Goal: Find specific fact: Find specific page/section

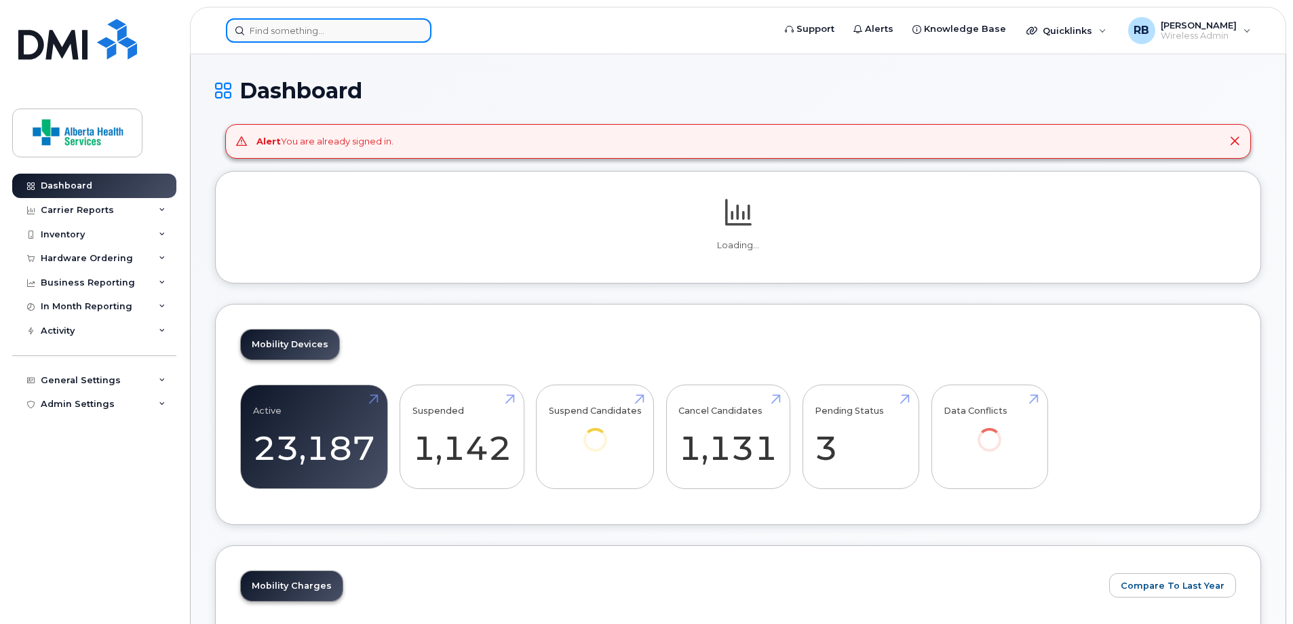
click at [297, 28] on input at bounding box center [329, 30] width 206 height 24
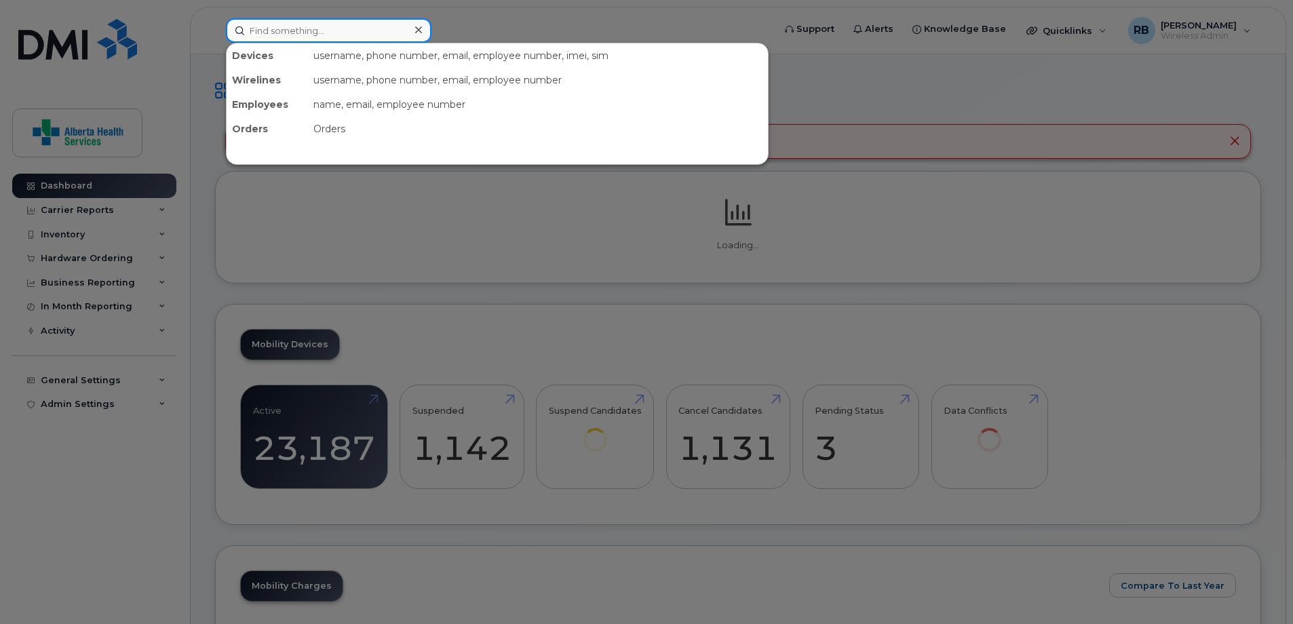
paste input "7806174620"
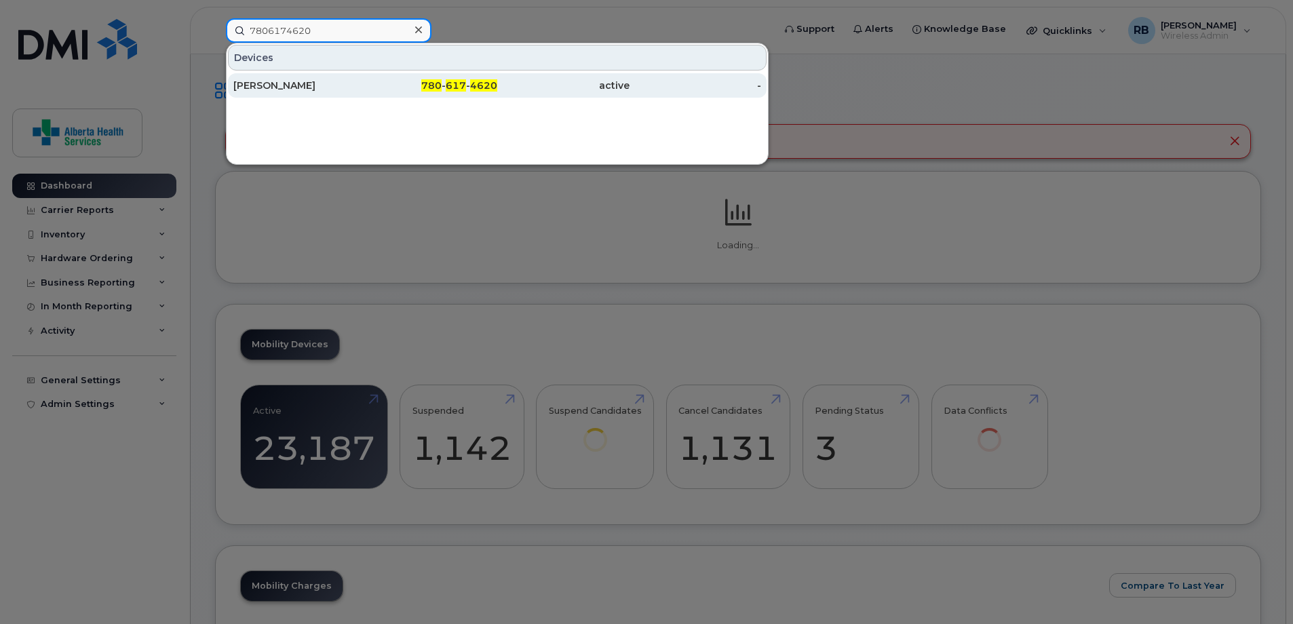
type input "7806174620"
click at [583, 83] on div "active" at bounding box center [563, 86] width 132 height 14
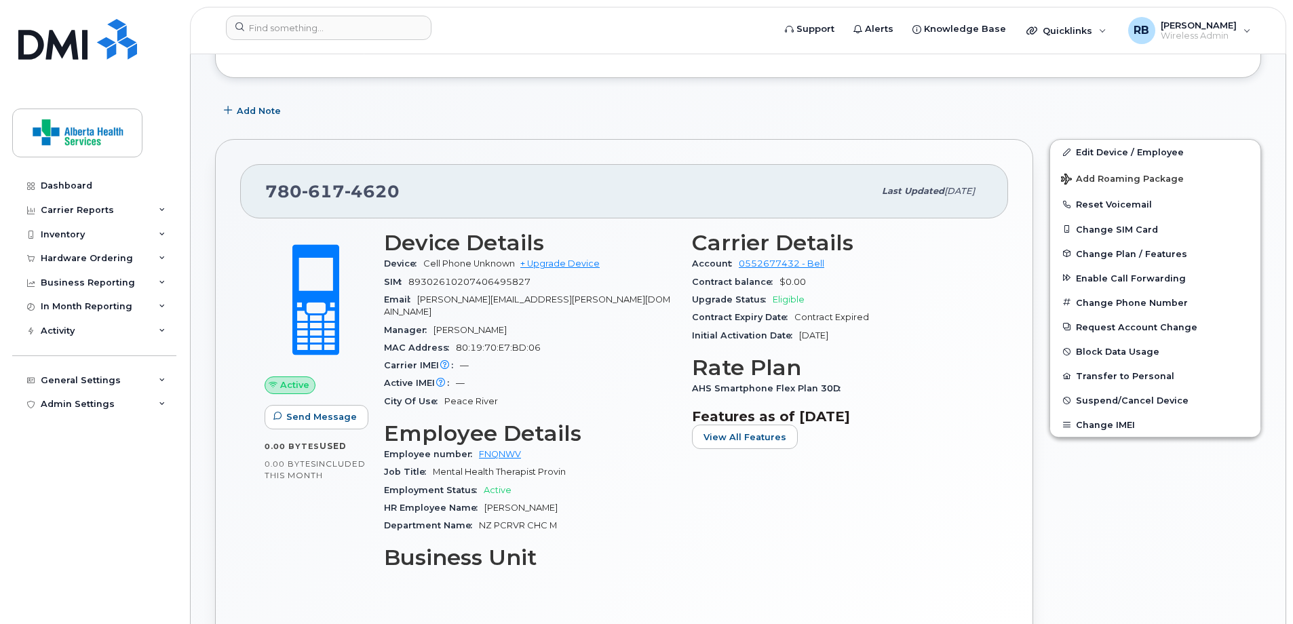
scroll to position [271, 0]
